Goal: Transaction & Acquisition: Purchase product/service

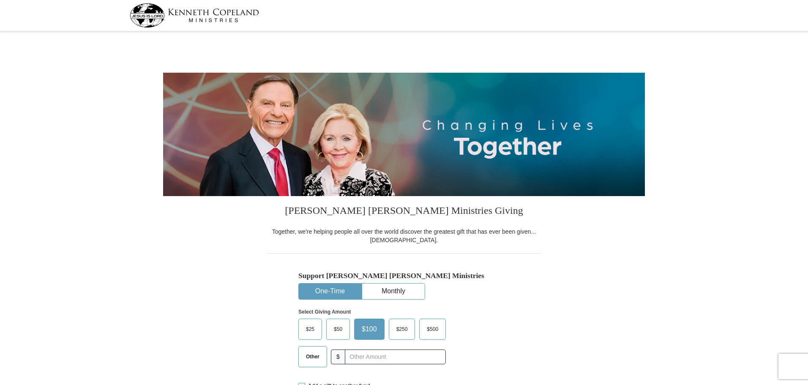
select select "OR"
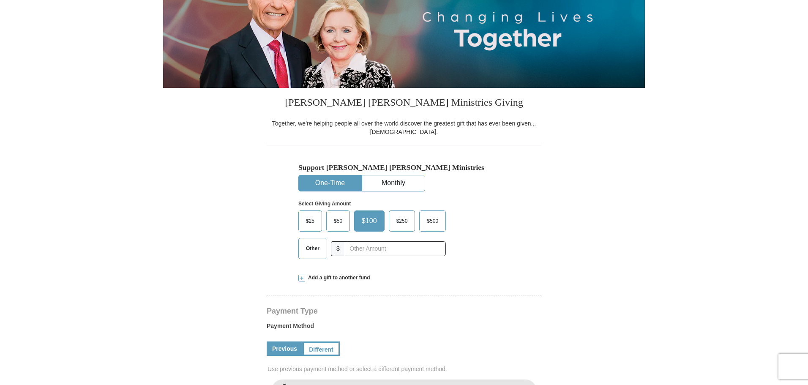
scroll to position [127, 0]
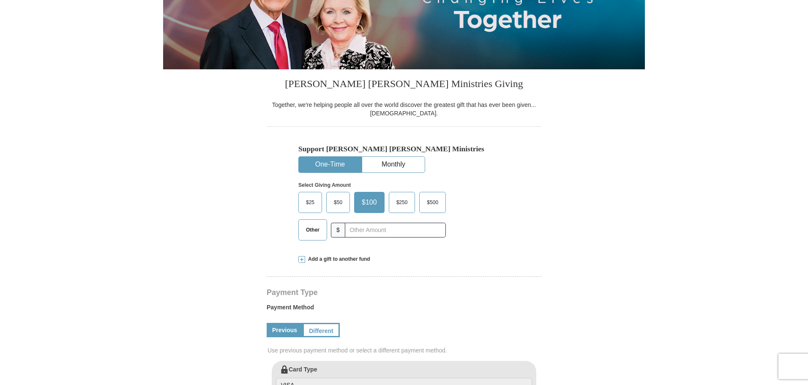
click at [312, 231] on span "Other" at bounding box center [313, 230] width 22 height 13
click at [0, 0] on input "Other" at bounding box center [0, 0] width 0 height 0
type input "200"
click at [379, 259] on div "Add a gift to another fund" at bounding box center [403, 259] width 211 height 7
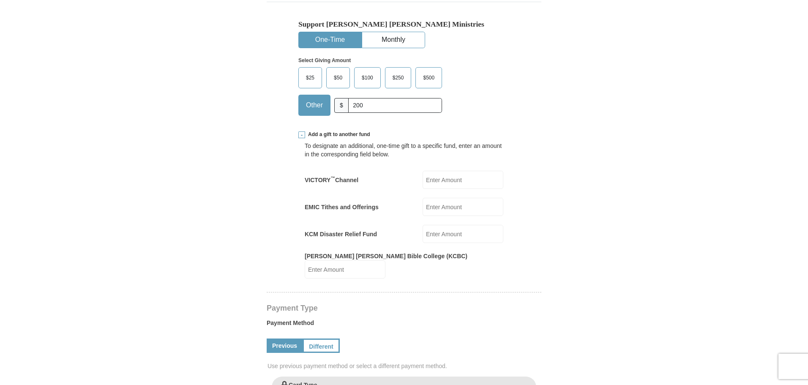
scroll to position [254, 0]
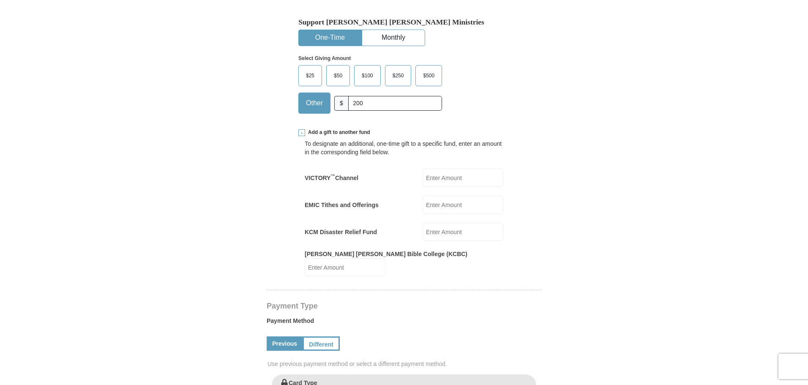
click at [434, 204] on input "EMIC Tithes and Offerings" at bounding box center [463, 205] width 81 height 18
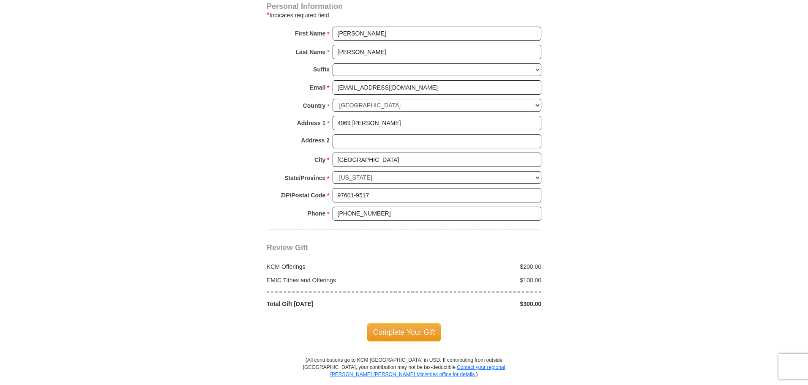
scroll to position [719, 0]
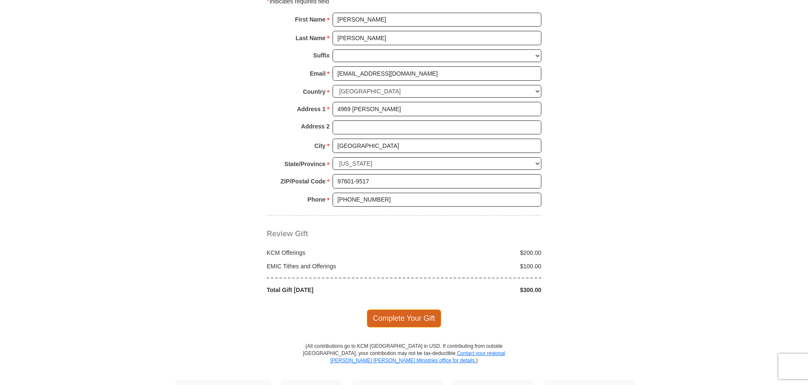
type input "100"
click at [395, 309] on span "Complete Your Gift" at bounding box center [404, 318] width 75 height 18
